Goal: Task Accomplishment & Management: Manage account settings

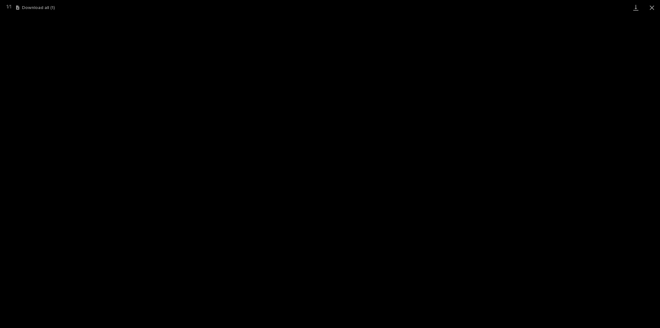
scroll to position [16, 0]
click at [651, 9] on button "Close gallery" at bounding box center [652, 7] width 16 height 15
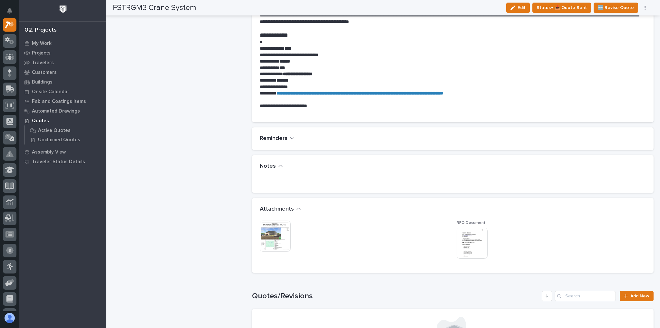
scroll to position [541, 0]
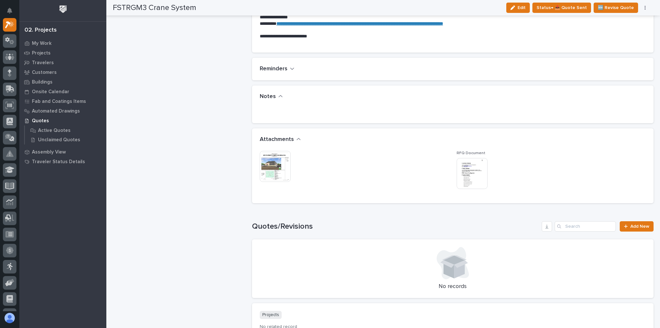
drag, startPoint x: 276, startPoint y: 164, endPoint x: 374, endPoint y: 166, distance: 97.9
click at [374, 166] on div "This file cannot be opened Download File" at bounding box center [354, 167] width 189 height 32
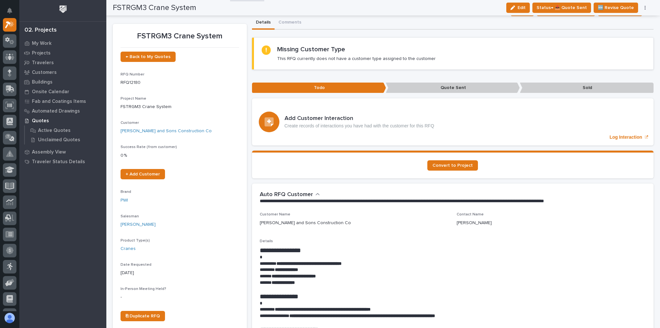
scroll to position [0, 0]
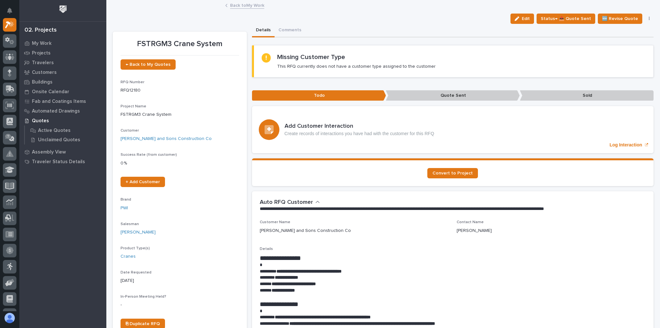
click at [242, 6] on link "Back to My Work" at bounding box center [247, 4] width 34 height 7
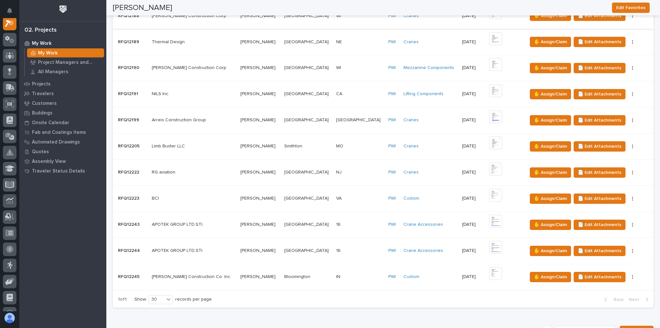
scroll to position [335, 0]
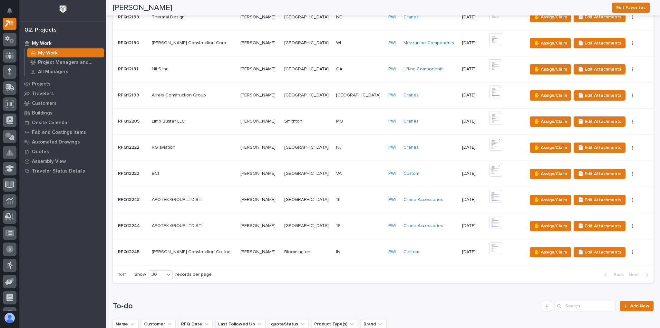
click at [344, 249] on p at bounding box center [359, 251] width 47 height 5
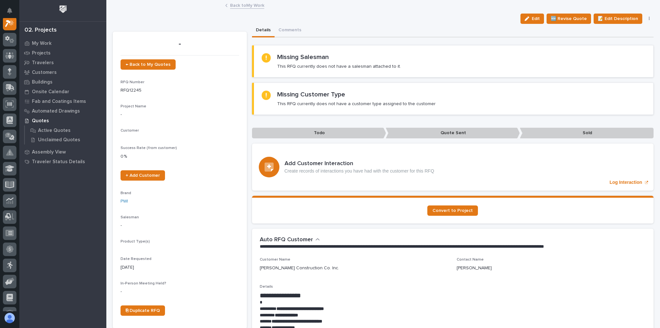
scroll to position [16, 0]
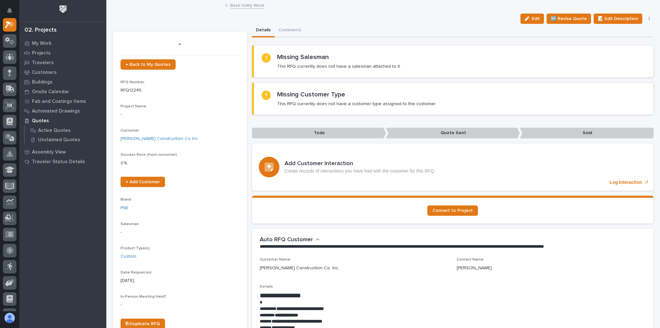
click at [254, 6] on link "Back to My Work" at bounding box center [247, 4] width 34 height 7
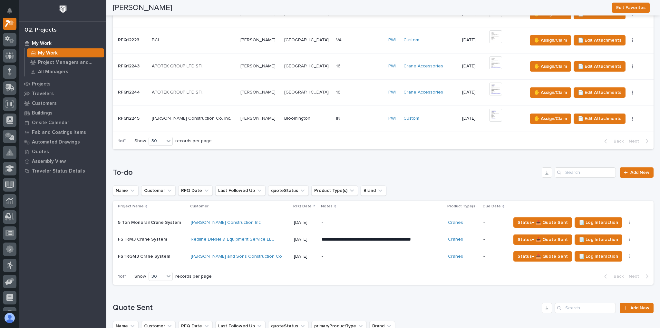
scroll to position [490, 0]
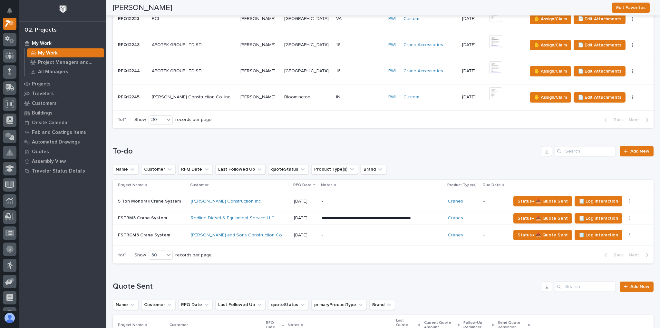
click at [331, 215] on p "**********" at bounding box center [377, 218] width 113 height 6
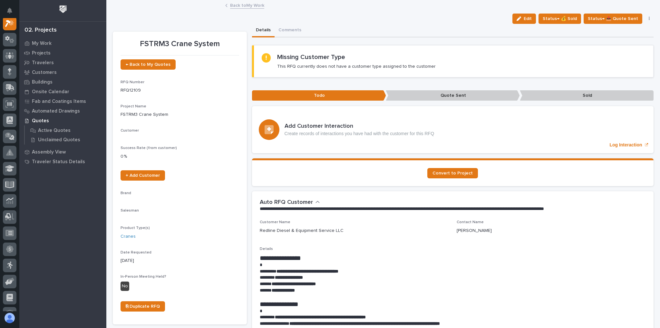
scroll to position [16, 0]
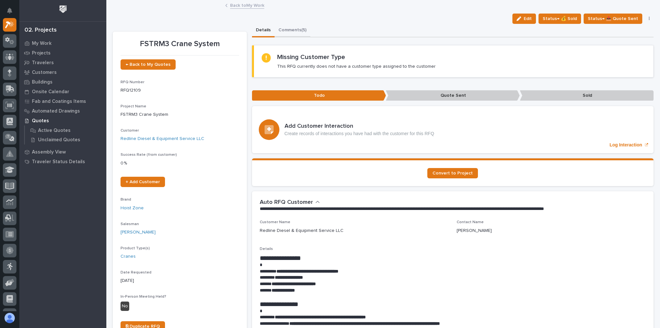
click at [285, 30] on button "Comments (5)" at bounding box center [292, 31] width 36 height 14
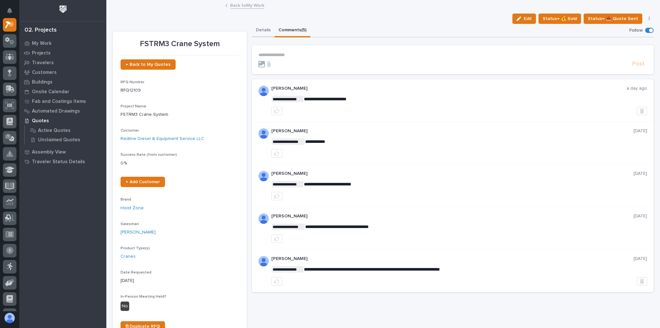
click at [262, 30] on button "Details" at bounding box center [263, 31] width 23 height 14
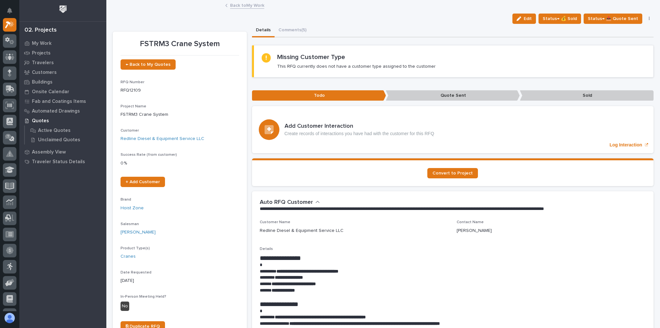
click at [256, 4] on link "Back to My Work" at bounding box center [247, 4] width 34 height 7
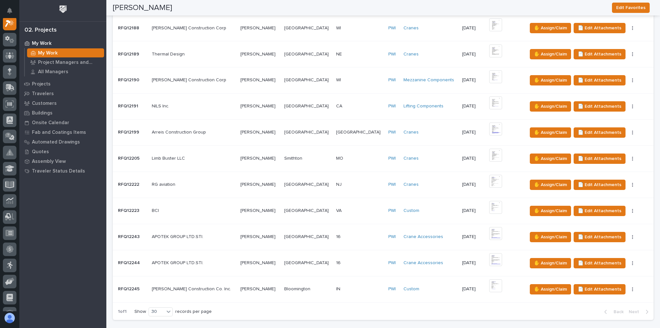
scroll to position [335, 0]
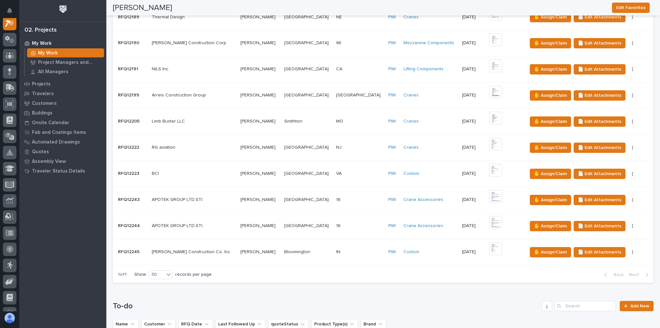
click at [189, 142] on div "RG aviation RG aviation" at bounding box center [193, 147] width 83 height 11
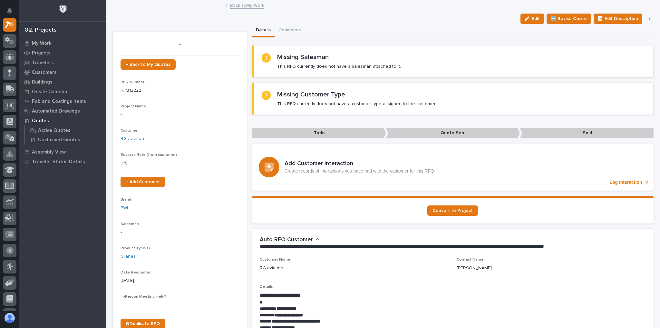
click at [254, 3] on link "Back to My Work" at bounding box center [247, 4] width 34 height 7
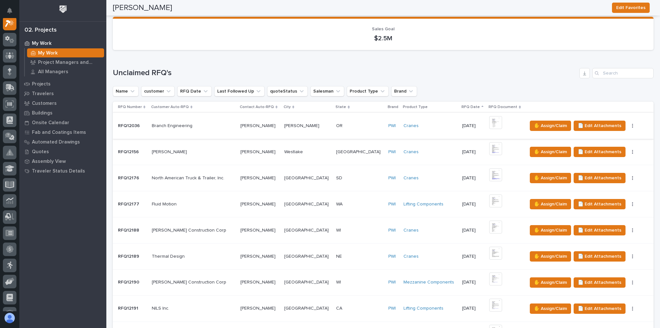
scroll to position [103, 0]
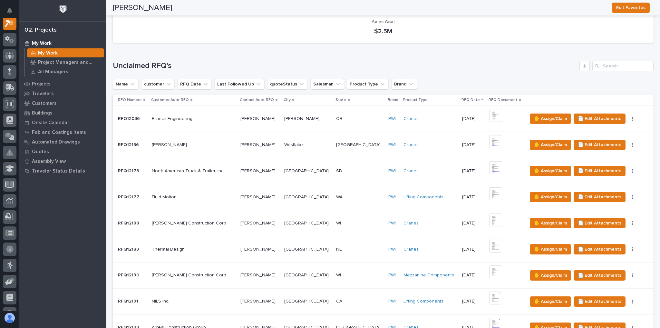
click at [201, 251] on div "Thermal Design Thermal Design" at bounding box center [193, 249] width 83 height 11
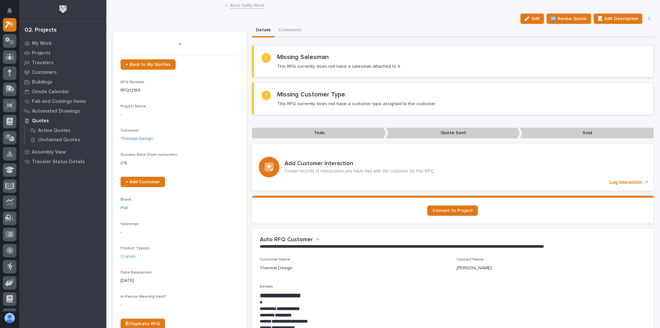
click at [244, 8] on link "Back to My Work" at bounding box center [247, 4] width 34 height 7
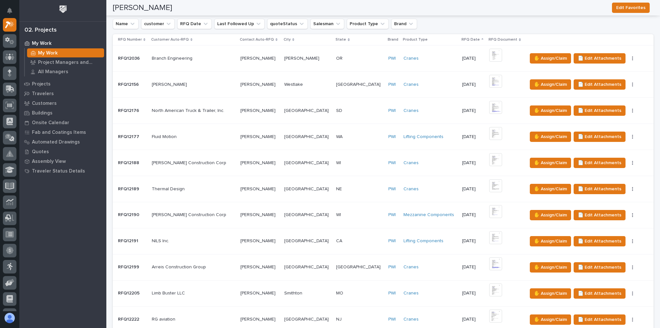
scroll to position [77, 0]
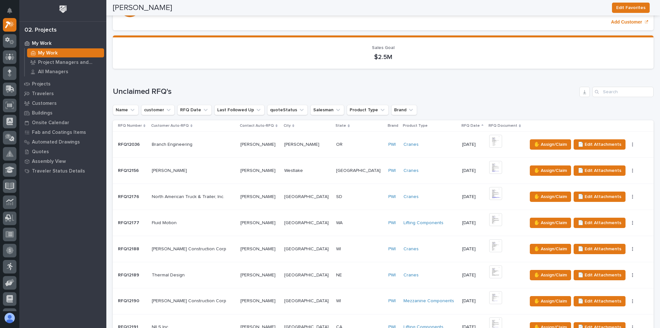
click at [227, 145] on p at bounding box center [193, 144] width 83 height 5
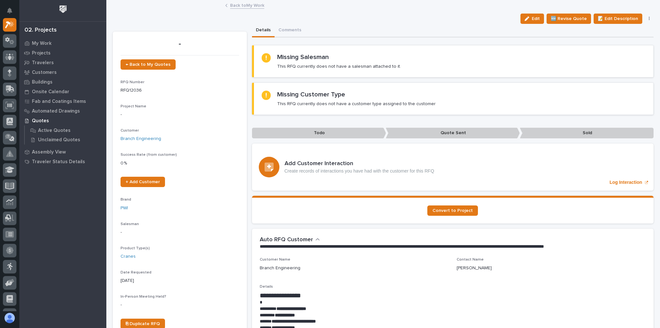
scroll to position [103, 0]
